Goal: Task Accomplishment & Management: Use online tool/utility

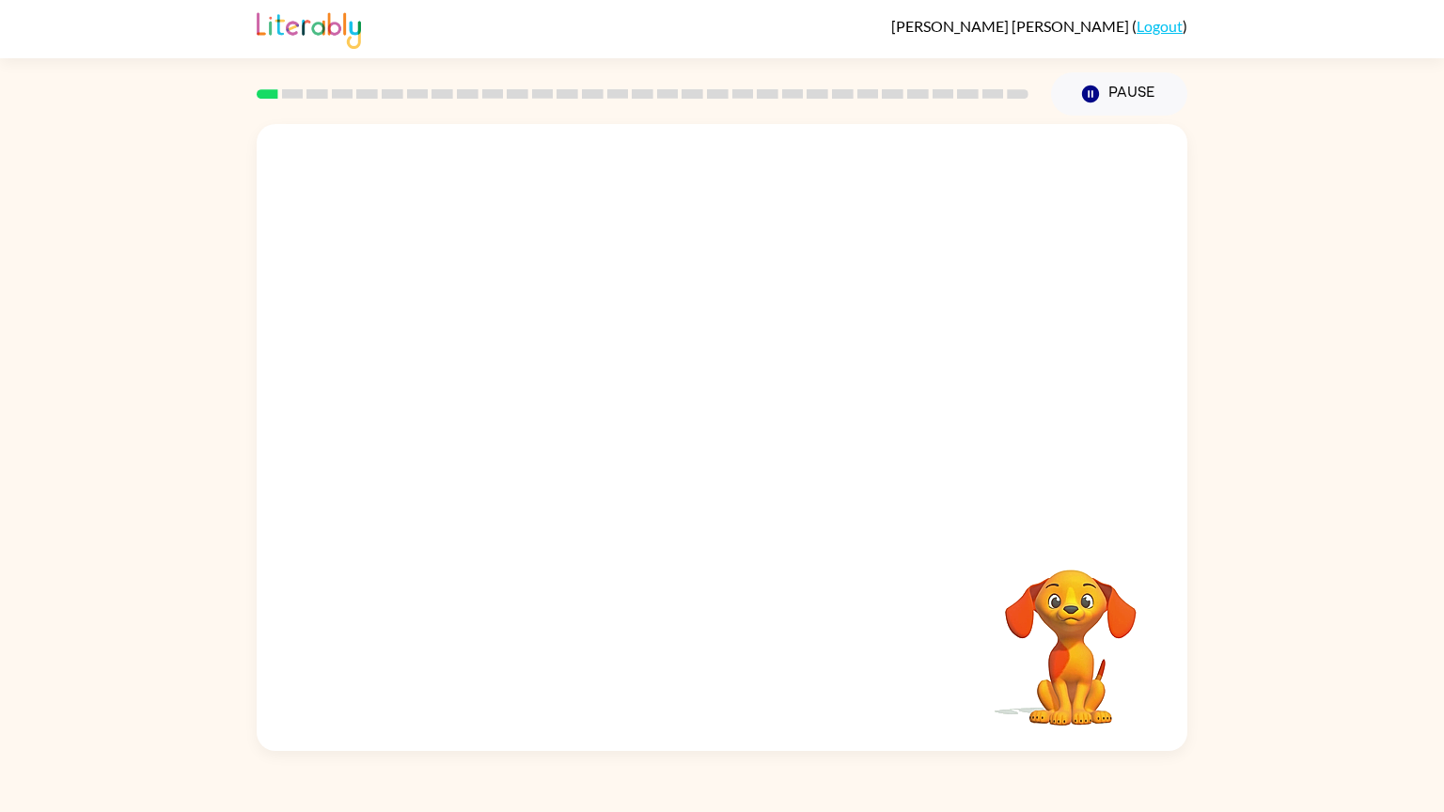
click at [841, 181] on video "Your browser must support playing .mp4 files to use Literably. Please try using…" at bounding box center [722, 327] width 931 height 406
click at [733, 457] on icon "button" at bounding box center [722, 446] width 33 height 33
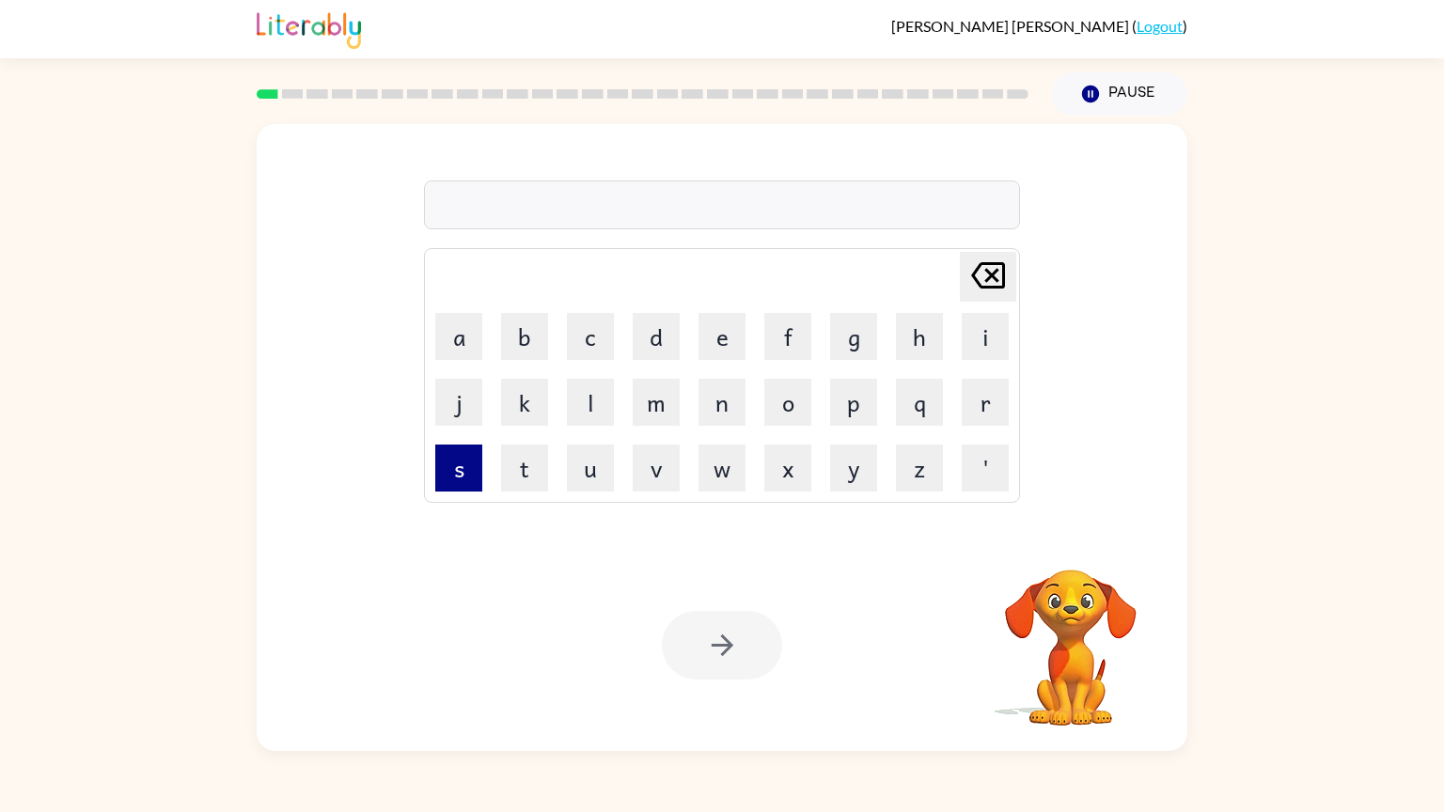
click at [471, 469] on button "s" at bounding box center [458, 468] width 47 height 47
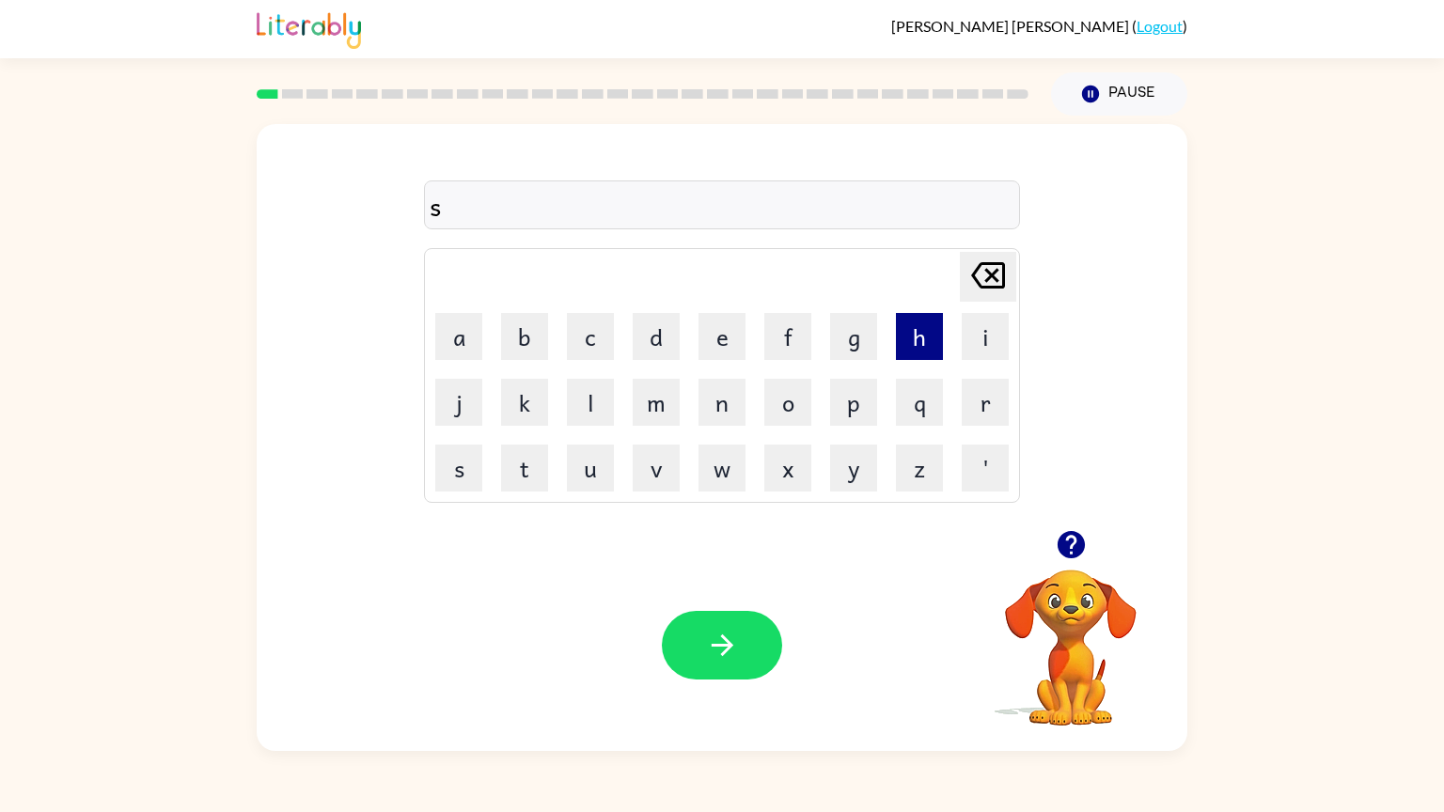
click at [903, 337] on button "h" at bounding box center [919, 336] width 47 height 47
click at [608, 469] on button "u" at bounding box center [590, 468] width 47 height 47
click at [455, 470] on button "s" at bounding box center [458, 468] width 47 height 47
click at [918, 342] on button "h" at bounding box center [919, 336] width 47 height 47
click at [748, 665] on button "button" at bounding box center [722, 645] width 120 height 69
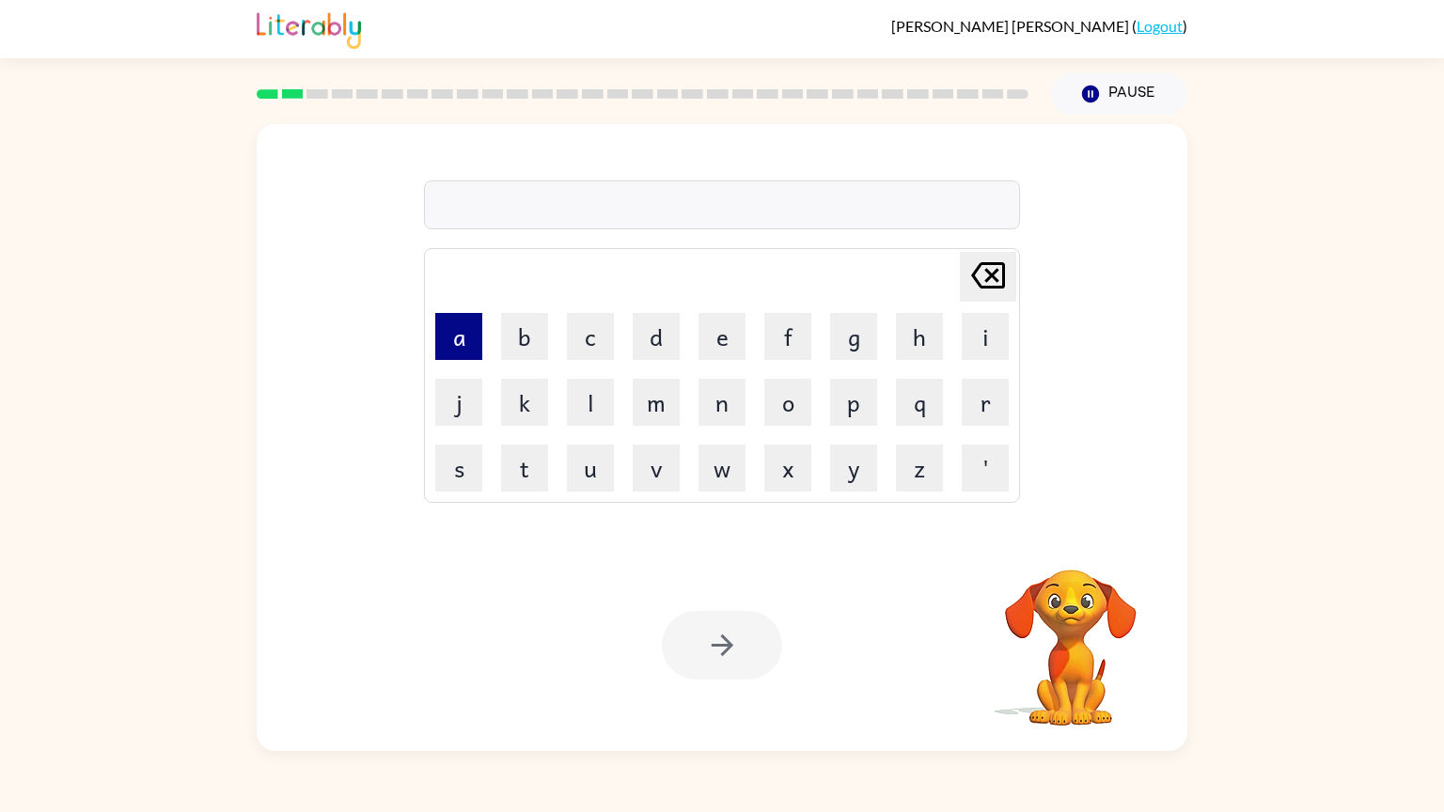
click at [464, 353] on button "a" at bounding box center [458, 336] width 47 height 47
click at [857, 408] on button "p" at bounding box center [853, 402] width 47 height 47
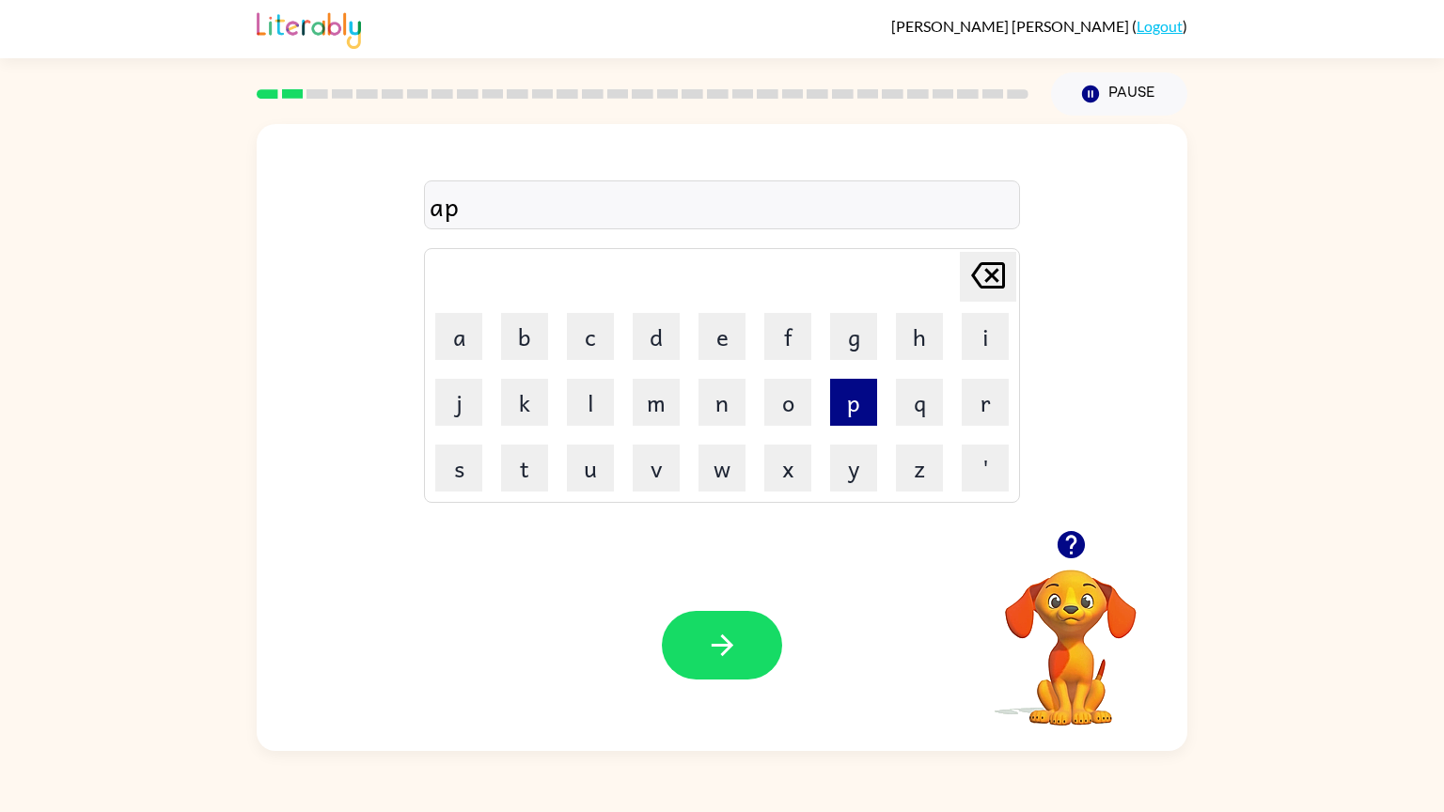
click at [854, 409] on button "p" at bounding box center [853, 402] width 47 height 47
click at [973, 341] on button "i" at bounding box center [985, 336] width 47 height 47
click at [728, 355] on button "e" at bounding box center [721, 336] width 47 height 47
click at [983, 274] on icon "[PERSON_NAME] last character input" at bounding box center [987, 275] width 45 height 45
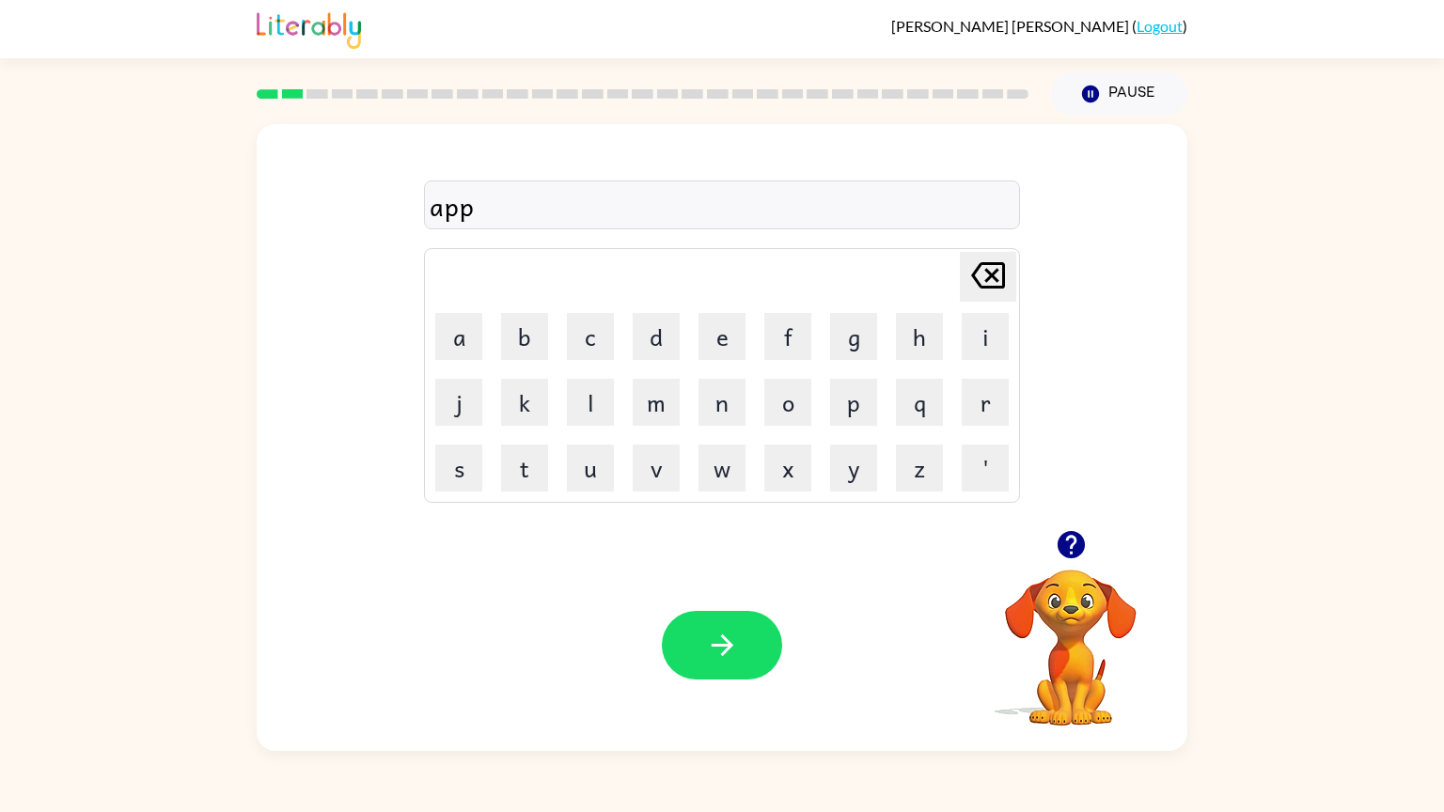
click at [981, 274] on icon "[PERSON_NAME] last character input" at bounding box center [987, 275] width 45 height 45
click at [863, 397] on button "p" at bounding box center [853, 402] width 47 height 47
click at [970, 341] on button "i" at bounding box center [985, 336] width 47 height 47
click at [733, 344] on button "e" at bounding box center [721, 336] width 47 height 47
click at [993, 287] on icon at bounding box center [988, 275] width 34 height 26
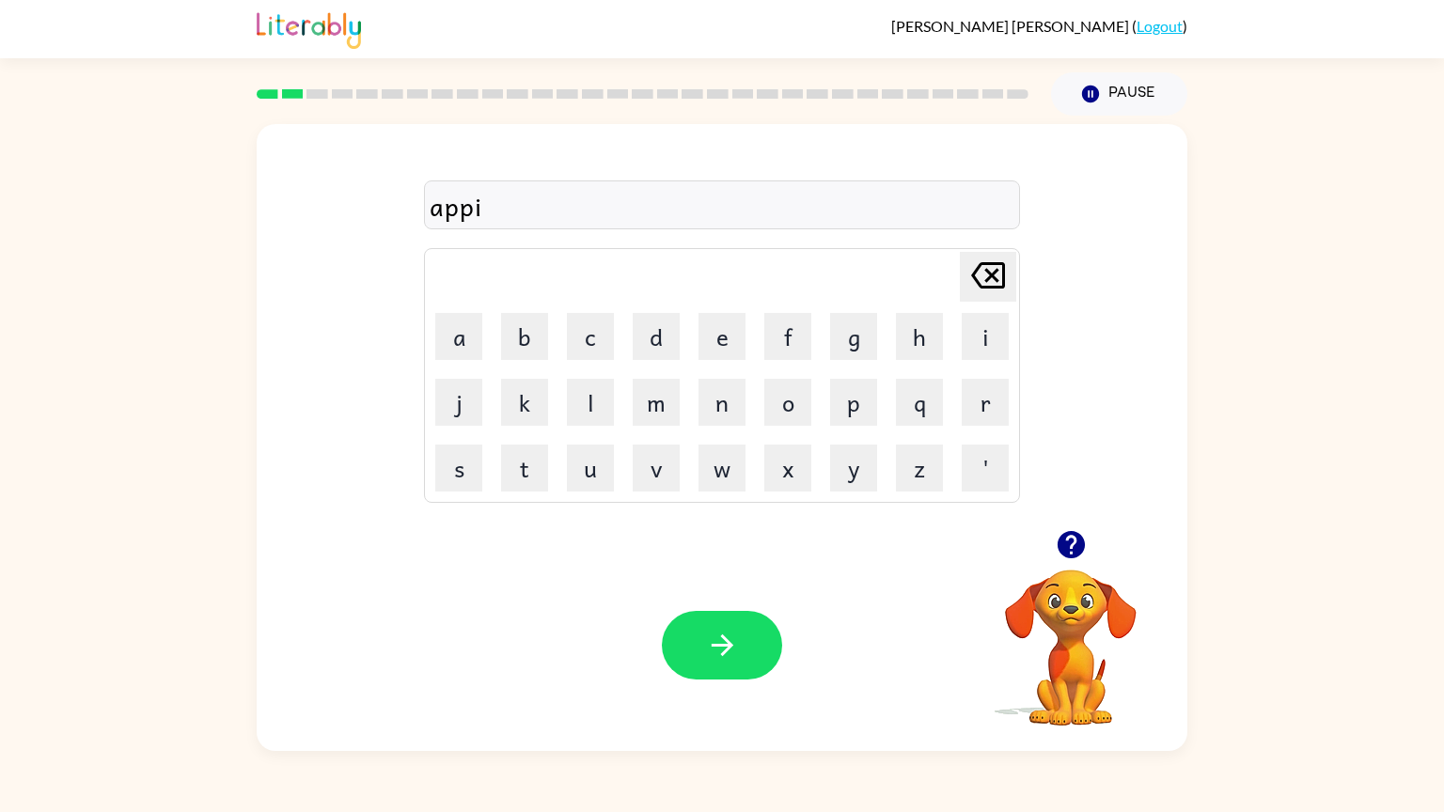
click at [993, 287] on icon at bounding box center [988, 275] width 34 height 26
click at [715, 343] on button "e" at bounding box center [721, 336] width 47 height 47
click at [979, 338] on button "i" at bounding box center [985, 336] width 47 height 47
click at [985, 282] on icon "[PERSON_NAME] last character input" at bounding box center [987, 275] width 45 height 45
click at [983, 343] on button "i" at bounding box center [985, 336] width 47 height 47
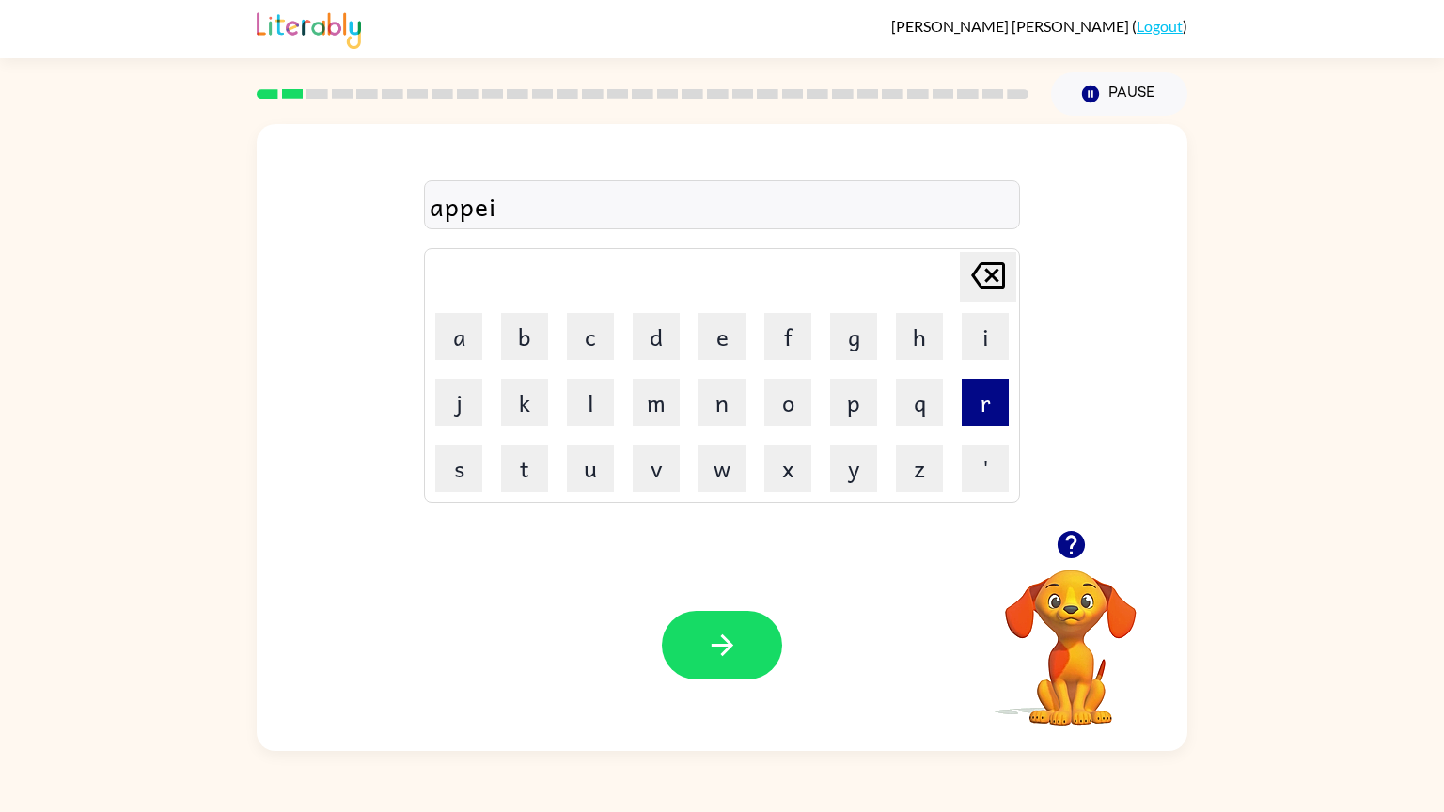
click at [991, 410] on button "r" at bounding box center [985, 402] width 47 height 47
click at [721, 343] on button "e" at bounding box center [721, 336] width 47 height 47
click at [718, 410] on button "n" at bounding box center [721, 402] width 47 height 47
click at [596, 338] on button "c" at bounding box center [590, 336] width 47 height 47
click at [721, 343] on button "e" at bounding box center [721, 336] width 47 height 47
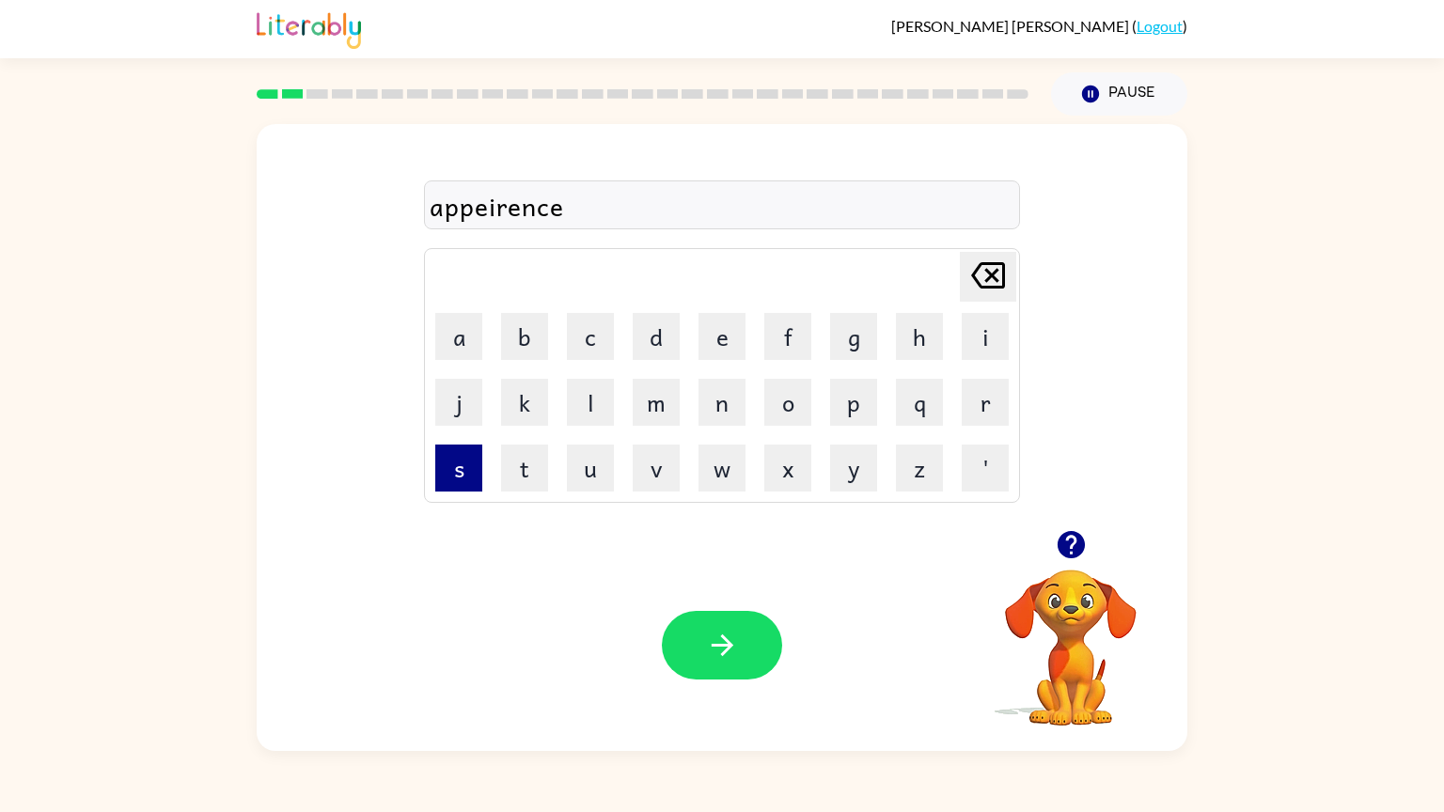
click at [459, 471] on button "s" at bounding box center [458, 468] width 47 height 47
click at [1075, 548] on icon "button" at bounding box center [1069, 544] width 27 height 27
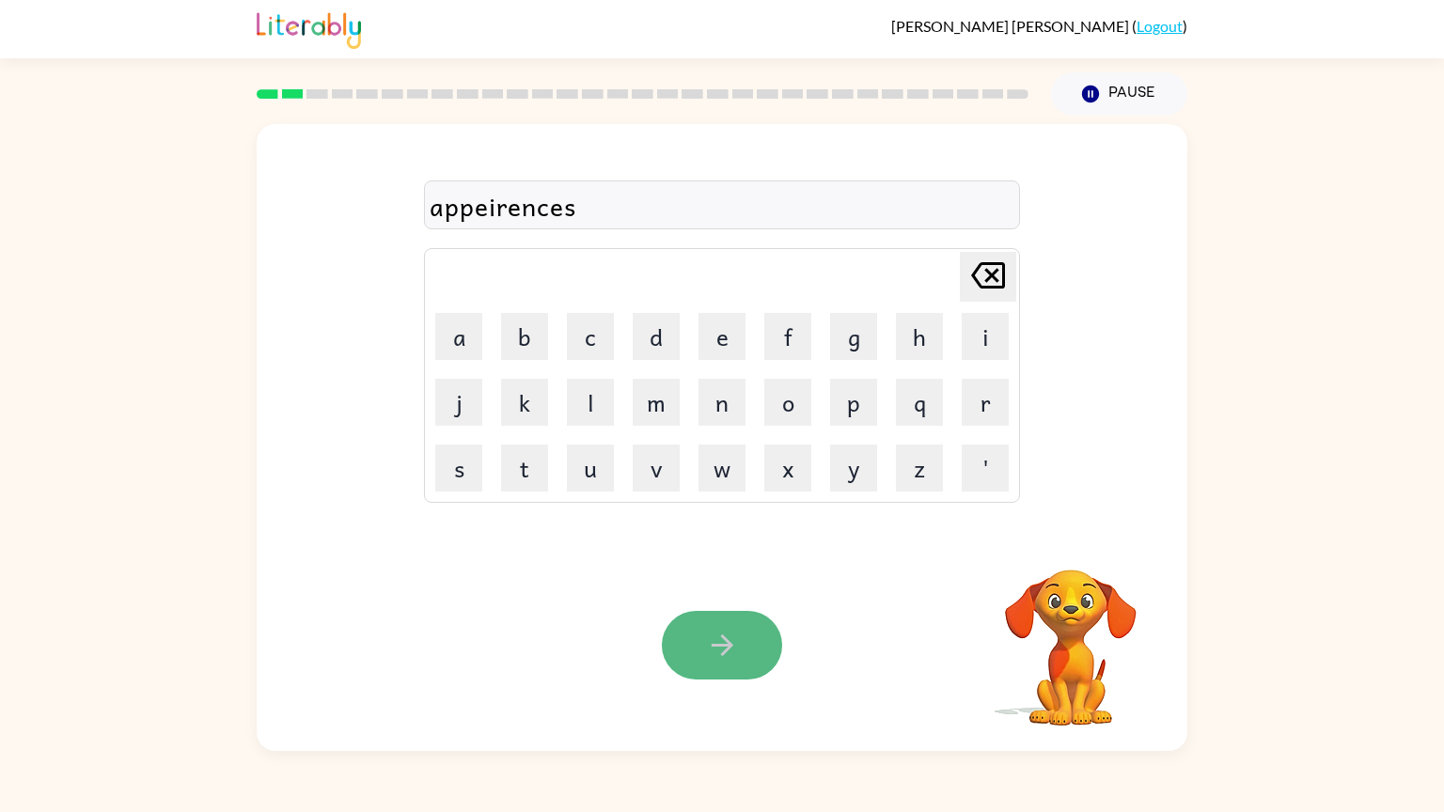
click at [723, 648] on icon "button" at bounding box center [722, 645] width 33 height 33
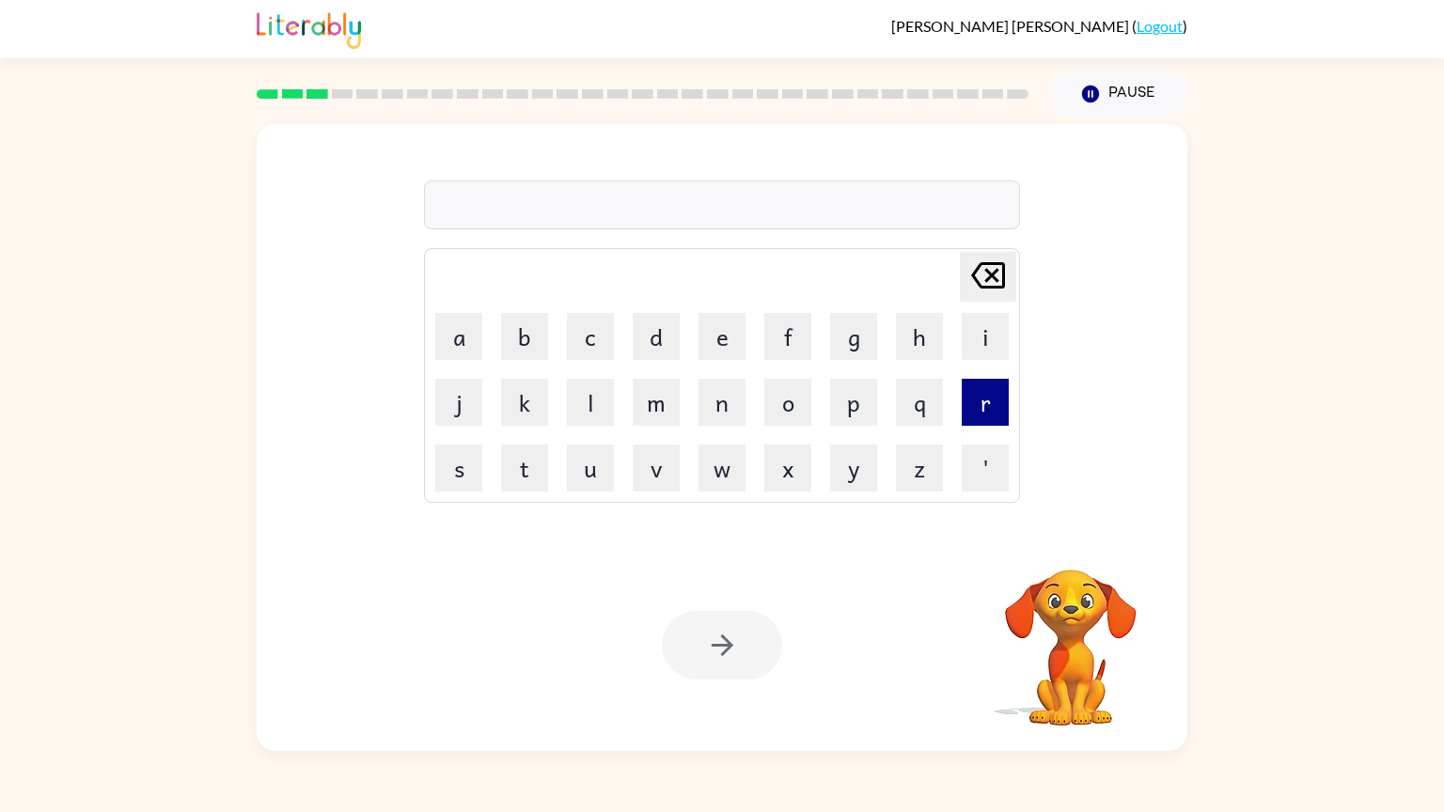
click at [978, 393] on button "r" at bounding box center [985, 402] width 47 height 47
click at [712, 340] on button "e" at bounding box center [721, 336] width 47 height 47
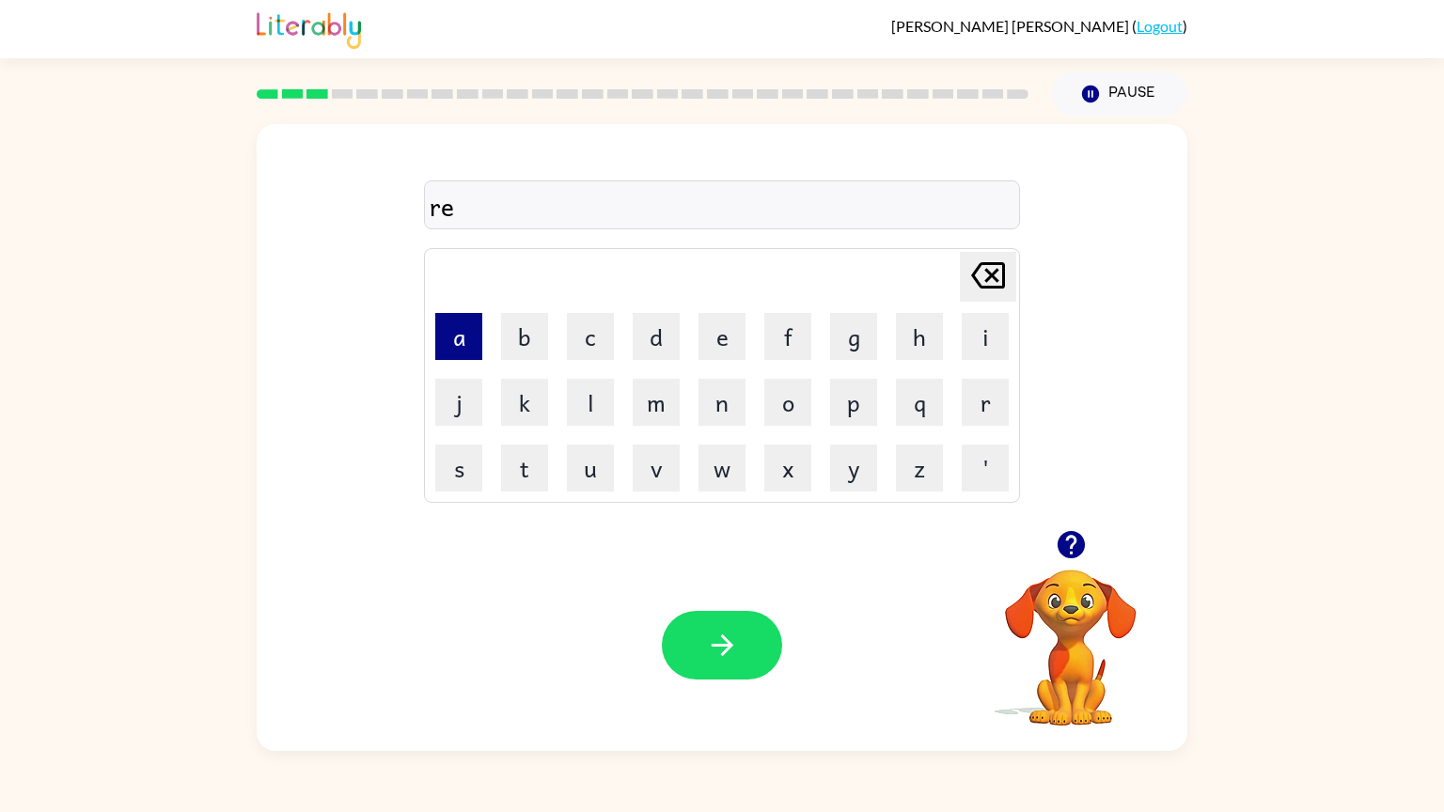
click at [452, 359] on button "a" at bounding box center [458, 336] width 47 height 47
click at [978, 408] on button "r" at bounding box center [985, 402] width 47 height 47
click at [991, 266] on icon "[PERSON_NAME] last character input" at bounding box center [987, 275] width 45 height 45
click at [590, 403] on button "l" at bounding box center [590, 402] width 47 height 47
click at [470, 346] on button "a" at bounding box center [458, 336] width 47 height 47
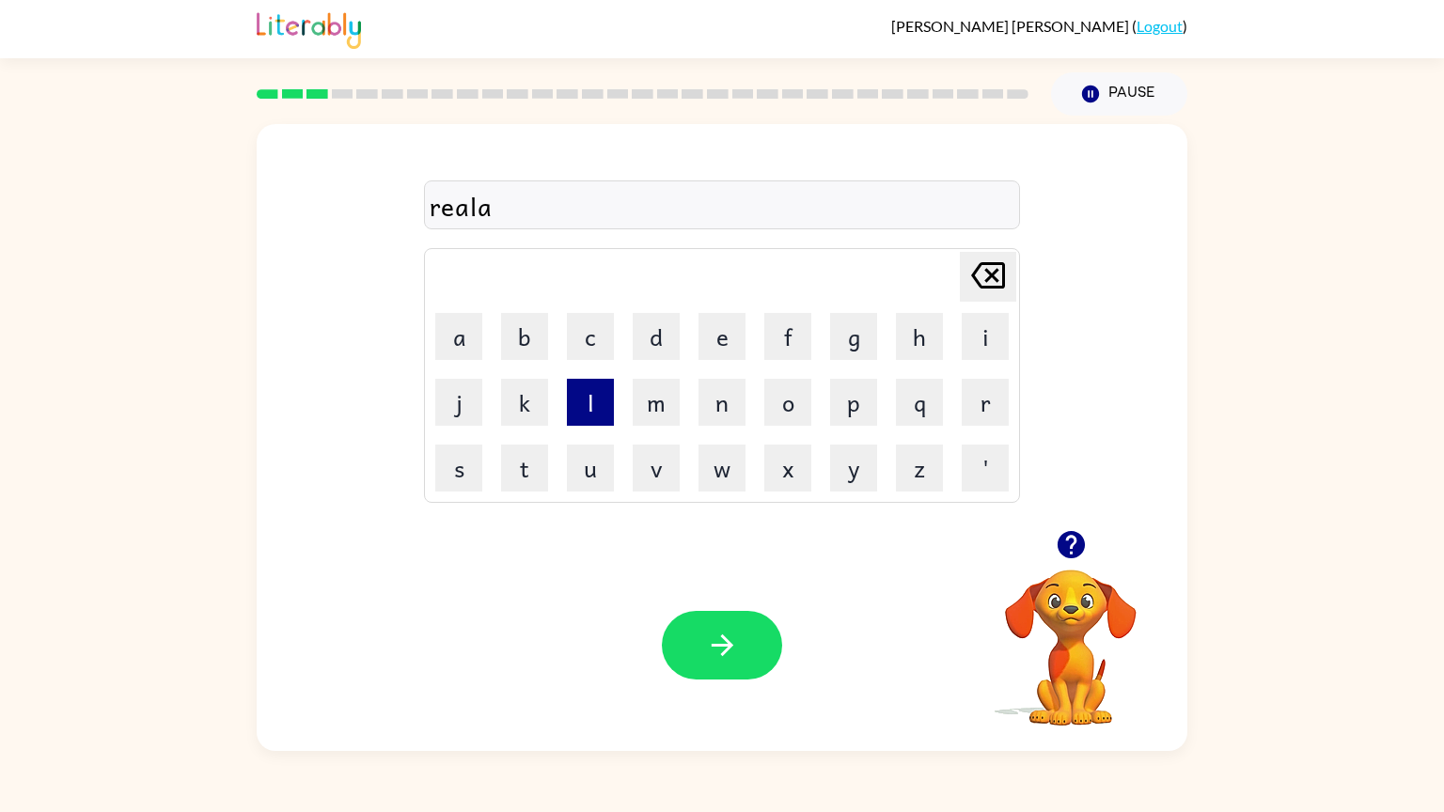
click at [591, 414] on button "l" at bounding box center [590, 402] width 47 height 47
click at [978, 354] on button "i" at bounding box center [985, 336] width 47 height 47
click at [520, 471] on button "t" at bounding box center [524, 468] width 47 height 47
click at [852, 469] on button "y" at bounding box center [853, 468] width 47 height 47
click at [738, 642] on icon "button" at bounding box center [722, 645] width 33 height 33
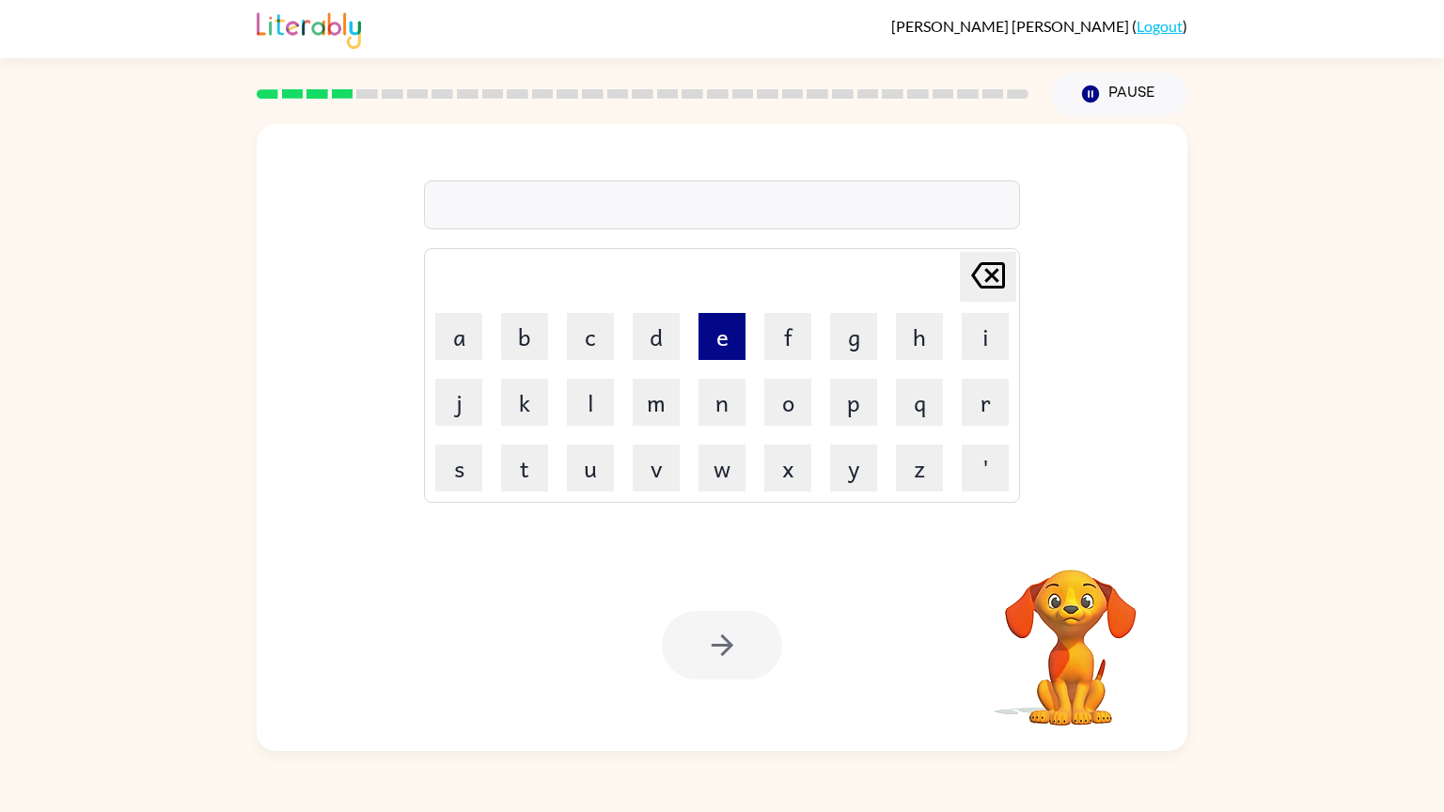
click at [724, 340] on button "e" at bounding box center [721, 336] width 47 height 47
click at [584, 407] on button "l" at bounding box center [590, 402] width 47 height 47
click at [986, 346] on button "i" at bounding box center [985, 336] width 47 height 47
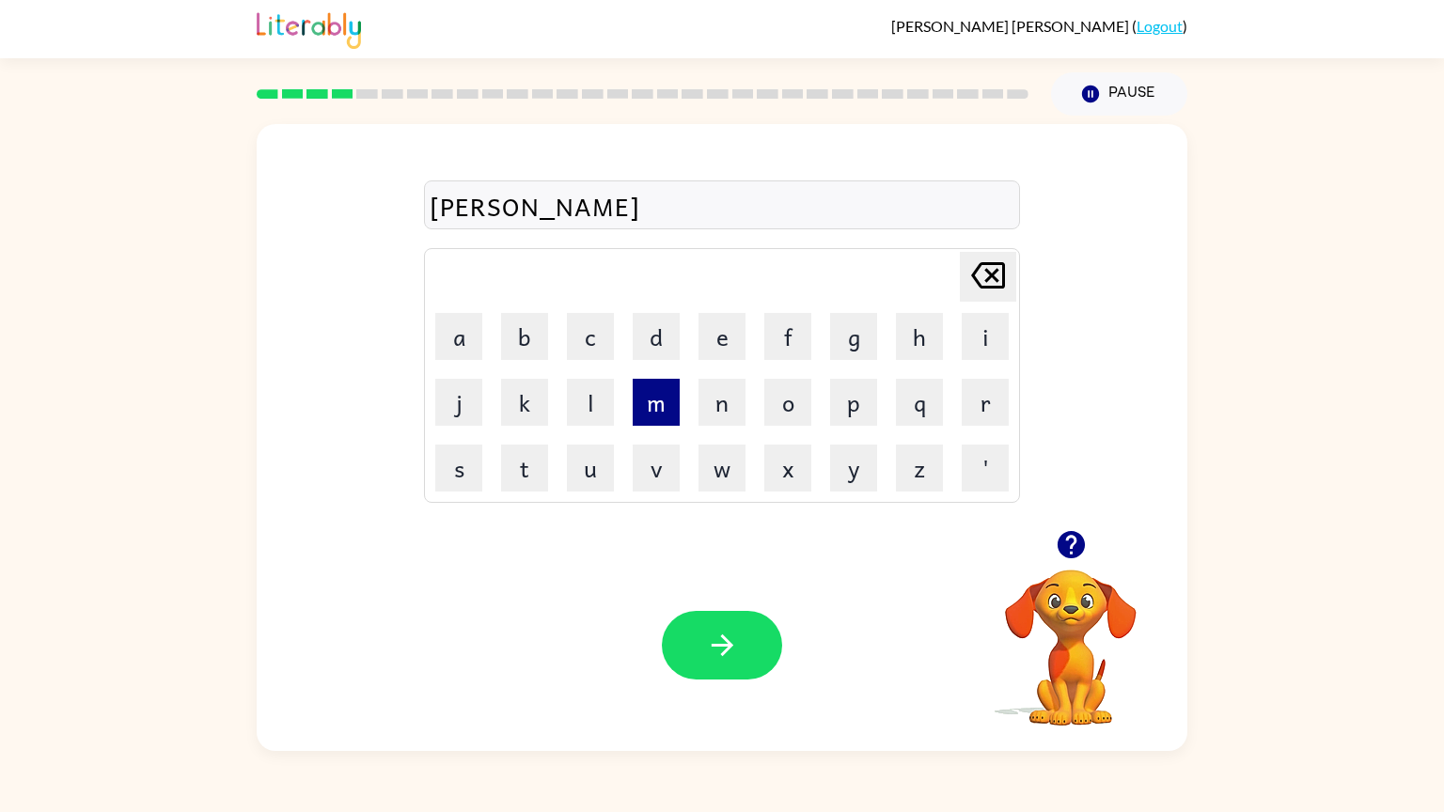
click at [652, 419] on button "m" at bounding box center [656, 402] width 47 height 47
click at [981, 341] on button "i" at bounding box center [985, 336] width 47 height 47
click at [724, 407] on button "n" at bounding box center [721, 402] width 47 height 47
click at [461, 335] on button "a" at bounding box center [458, 336] width 47 height 47
click at [529, 485] on button "t" at bounding box center [524, 468] width 47 height 47
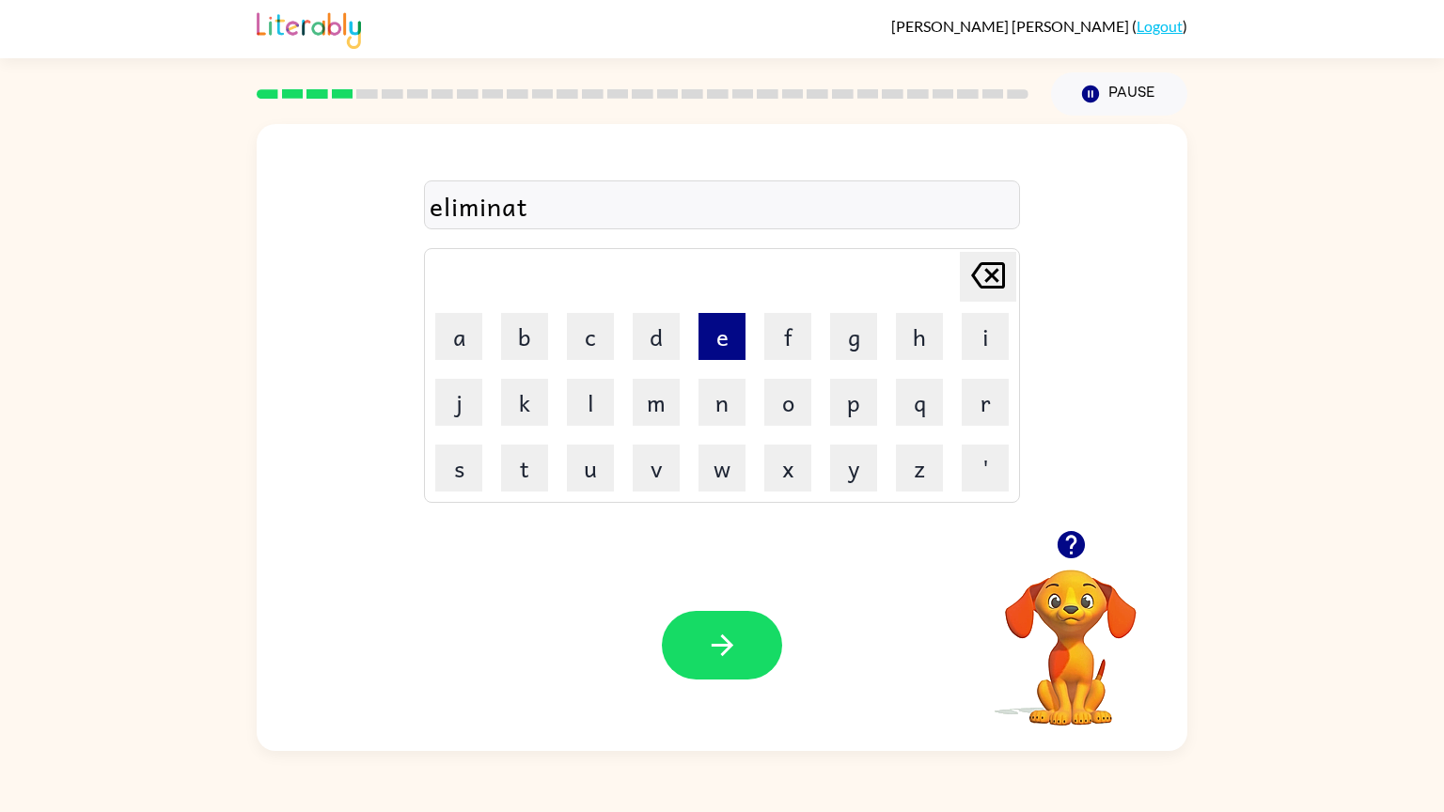
click at [736, 342] on button "e" at bounding box center [721, 336] width 47 height 47
click at [738, 622] on button "button" at bounding box center [722, 645] width 120 height 69
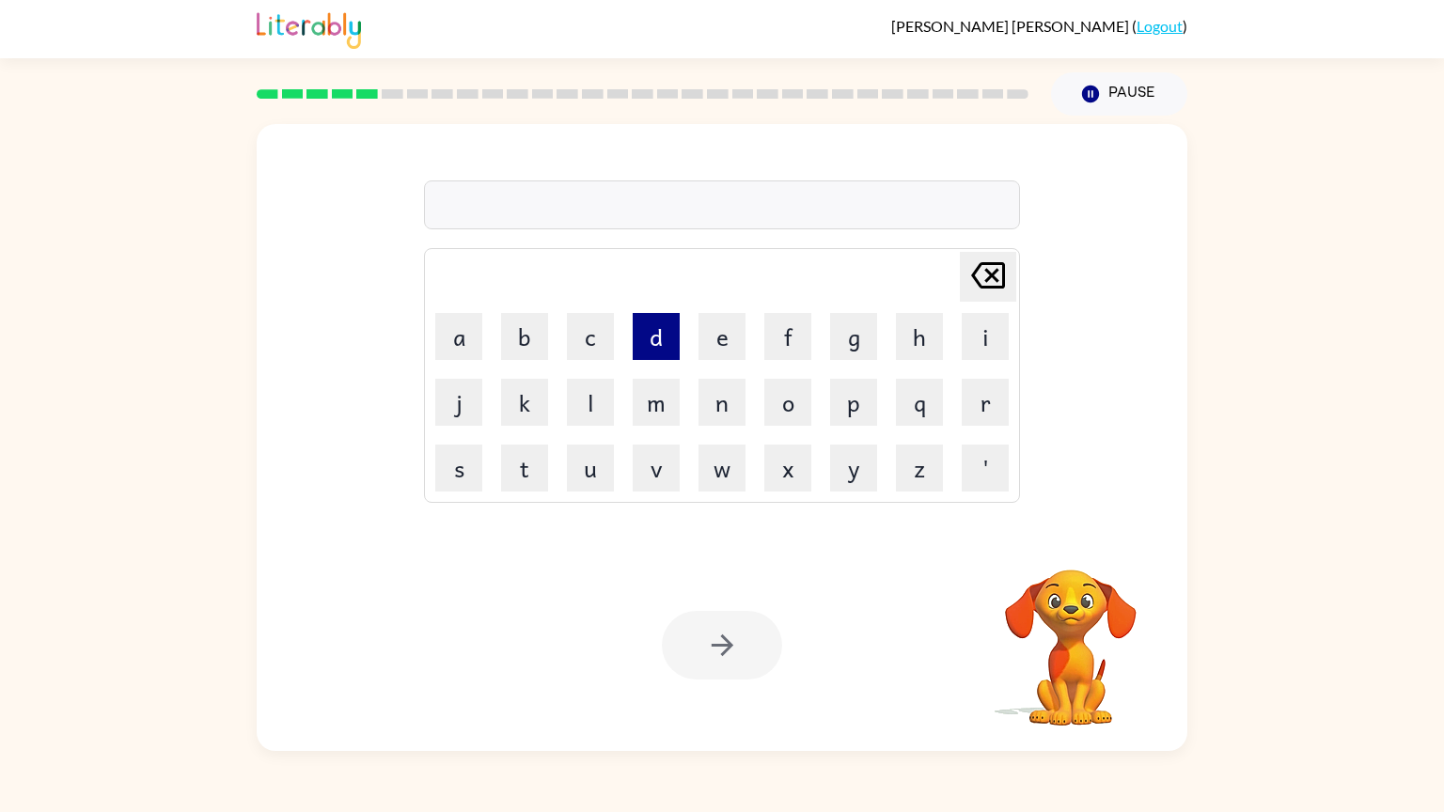
click at [652, 353] on button "d" at bounding box center [656, 336] width 47 height 47
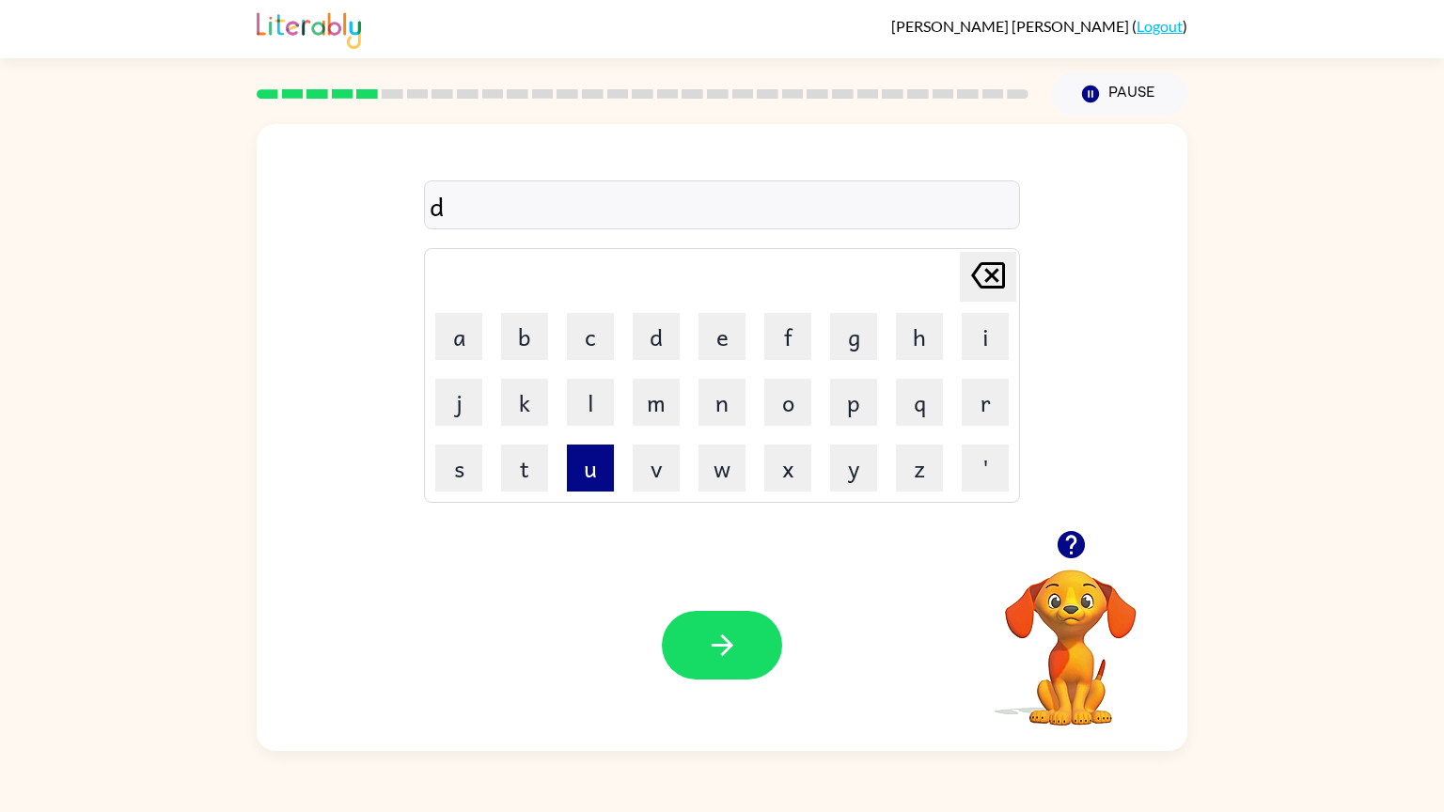
click at [585, 474] on button "u" at bounding box center [590, 468] width 47 height 47
type button "u"
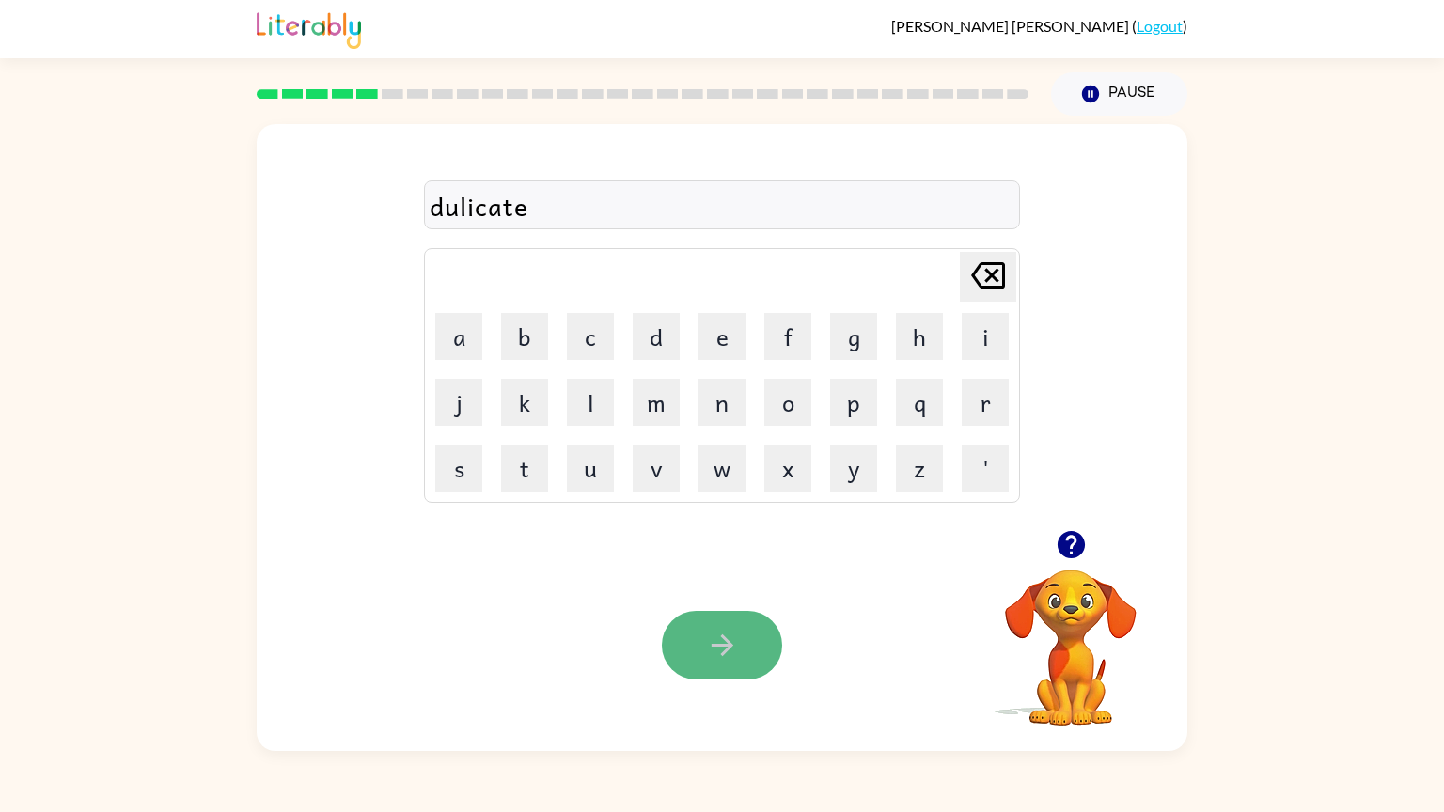
click at [728, 635] on icon "button" at bounding box center [722, 645] width 33 height 33
click at [1083, 553] on icon "button" at bounding box center [1071, 544] width 33 height 33
click at [731, 630] on icon "button" at bounding box center [722, 645] width 33 height 33
click at [728, 651] on icon "button" at bounding box center [722, 645] width 33 height 33
click at [743, 649] on button "button" at bounding box center [722, 645] width 120 height 69
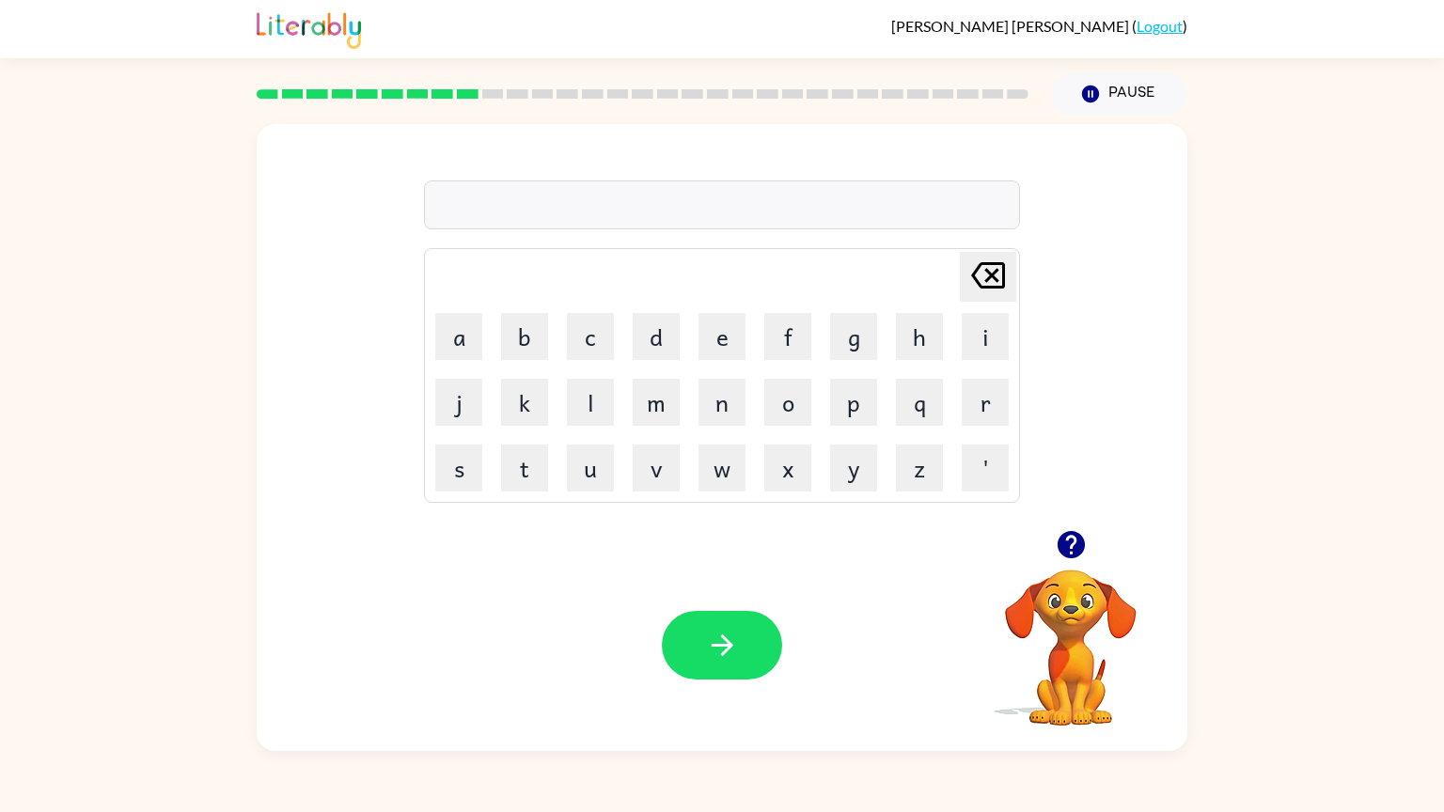
click at [1077, 550] on icon "button" at bounding box center [1069, 544] width 27 height 27
click at [755, 652] on button "button" at bounding box center [722, 645] width 120 height 69
click at [755, 639] on button "button" at bounding box center [722, 645] width 120 height 69
click at [704, 654] on button "button" at bounding box center [722, 645] width 120 height 69
click at [759, 643] on button "button" at bounding box center [722, 645] width 120 height 69
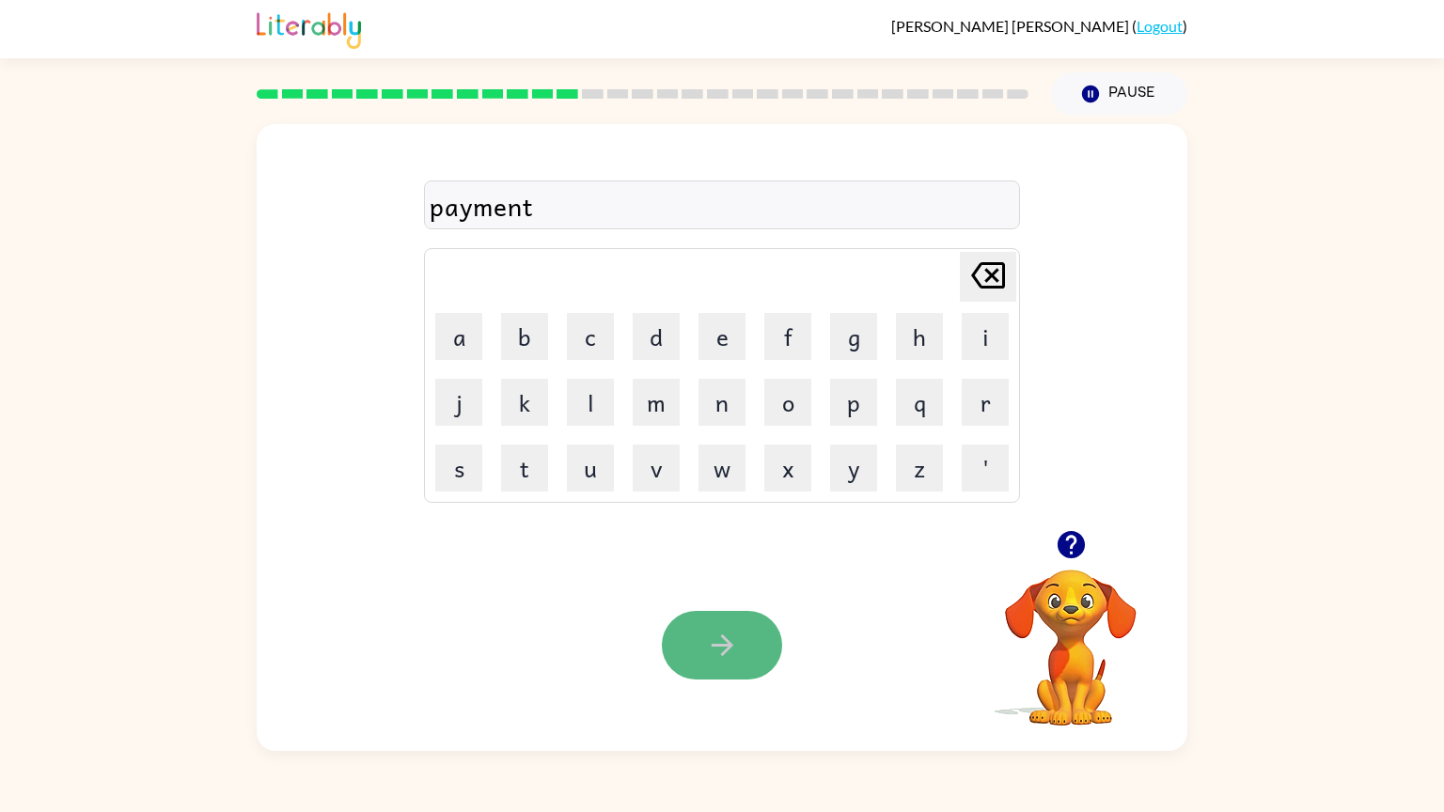
click at [734, 672] on button "button" at bounding box center [722, 645] width 120 height 69
click at [737, 663] on button "button" at bounding box center [722, 645] width 120 height 69
click at [712, 643] on icon "button" at bounding box center [722, 645] width 33 height 33
click at [718, 665] on button "button" at bounding box center [722, 645] width 120 height 69
click at [735, 657] on icon "button" at bounding box center [722, 645] width 33 height 33
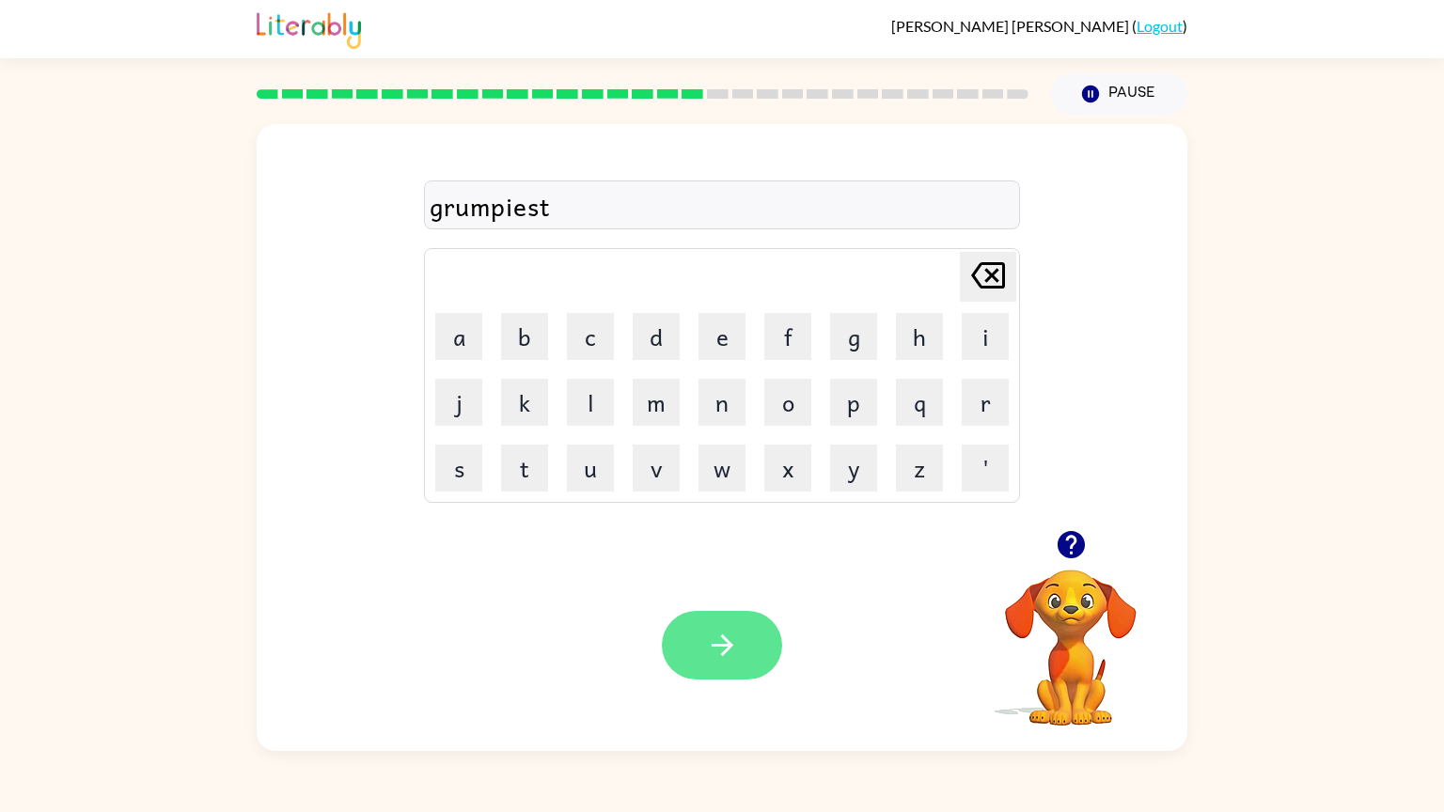
click at [725, 626] on button "button" at bounding box center [722, 645] width 120 height 69
click at [745, 657] on button "button" at bounding box center [722, 645] width 120 height 69
click at [752, 660] on button "button" at bounding box center [722, 645] width 120 height 69
click at [743, 664] on button "button" at bounding box center [722, 645] width 120 height 69
click at [722, 649] on icon "button" at bounding box center [722, 645] width 33 height 33
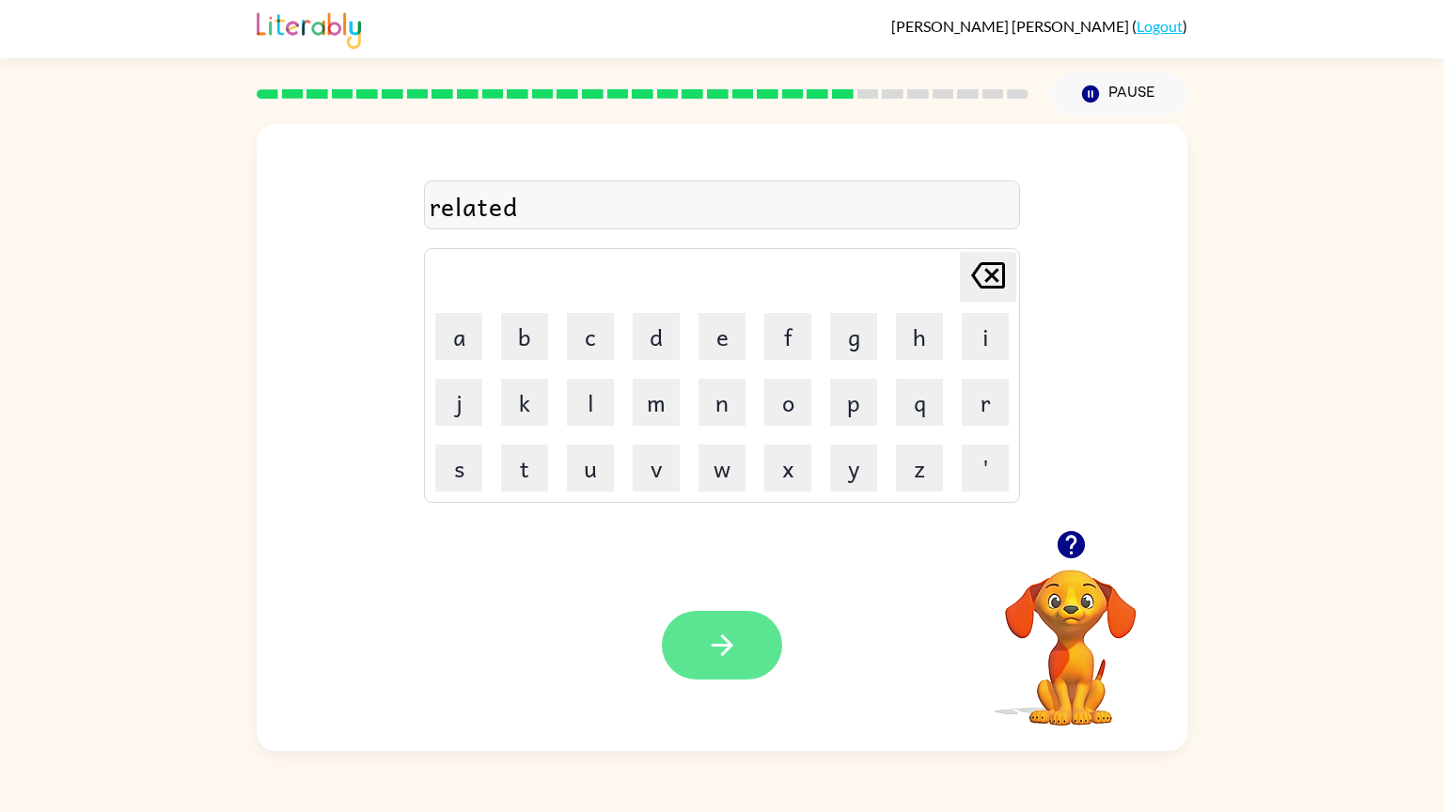
click at [735, 669] on button "button" at bounding box center [722, 645] width 120 height 69
click at [743, 655] on button "button" at bounding box center [722, 645] width 120 height 69
click at [740, 657] on button "button" at bounding box center [722, 645] width 120 height 69
click at [1053, 562] on button "button" at bounding box center [1071, 545] width 48 height 48
click at [745, 638] on button "button" at bounding box center [722, 645] width 120 height 69
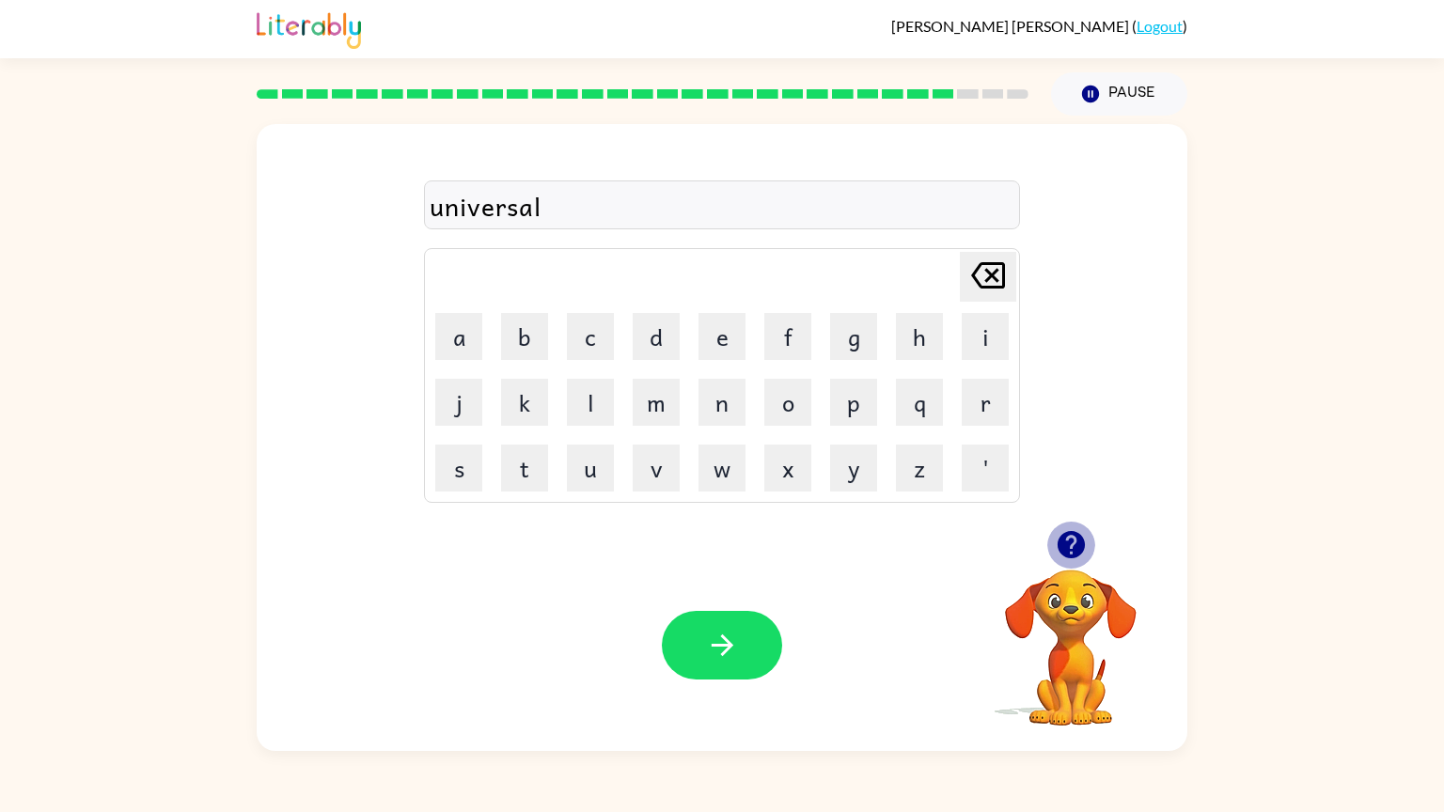
click at [1078, 565] on button "button" at bounding box center [1071, 545] width 48 height 48
click at [729, 642] on icon "button" at bounding box center [722, 645] width 33 height 33
click at [736, 633] on icon "button" at bounding box center [722, 645] width 33 height 33
click at [746, 644] on button "button" at bounding box center [722, 645] width 120 height 69
